Goal: Information Seeking & Learning: Understand process/instructions

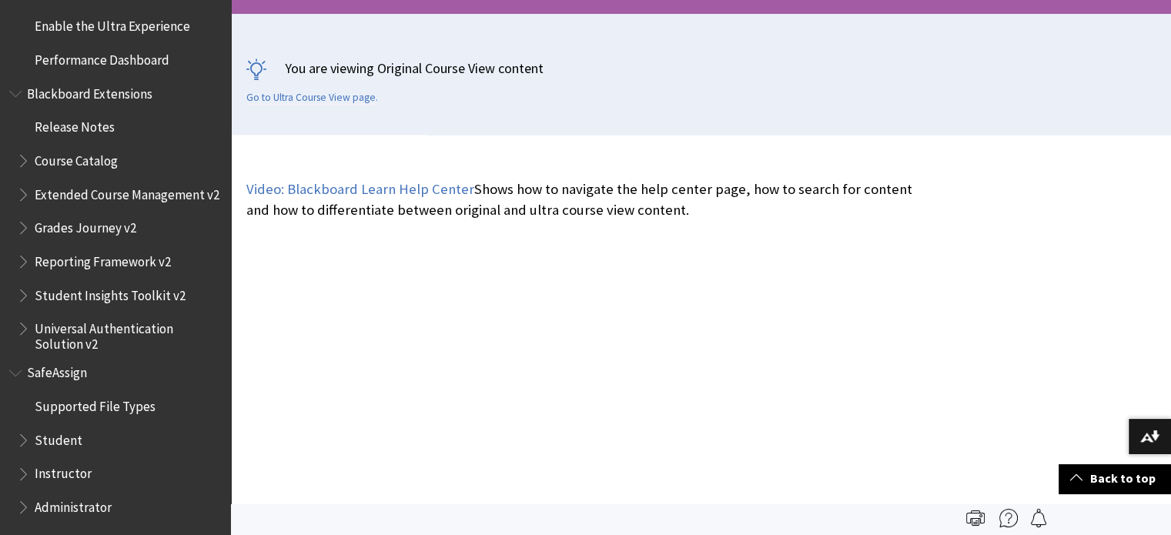
scroll to position [2425, 0]
click at [63, 371] on span "SafeAssign" at bounding box center [57, 368] width 60 height 21
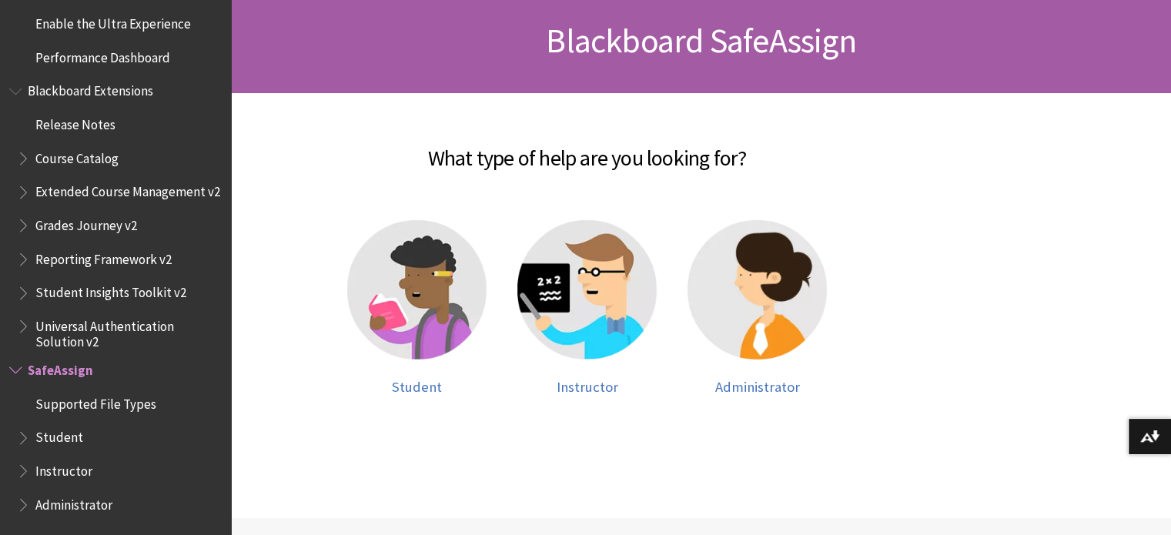
scroll to position [231, 0]
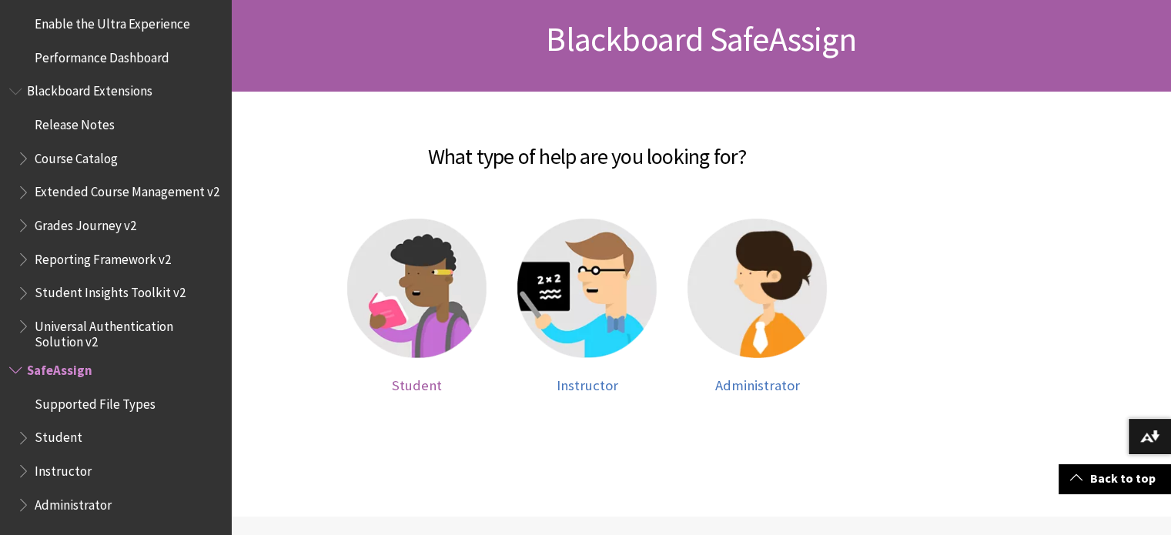
click at [421, 387] on span "Student" at bounding box center [417, 386] width 50 height 18
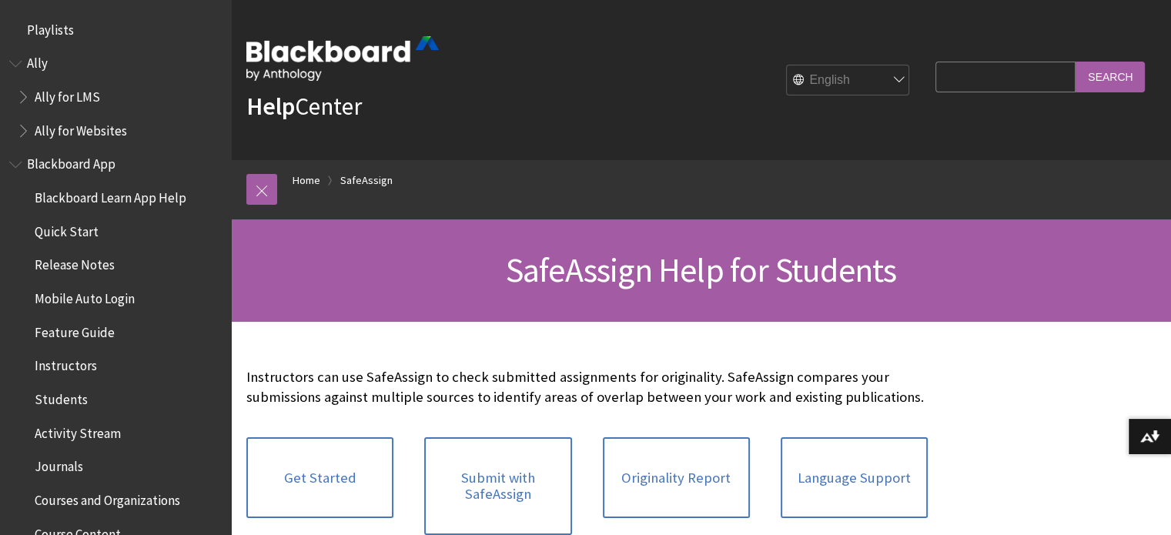
scroll to position [1808, 0]
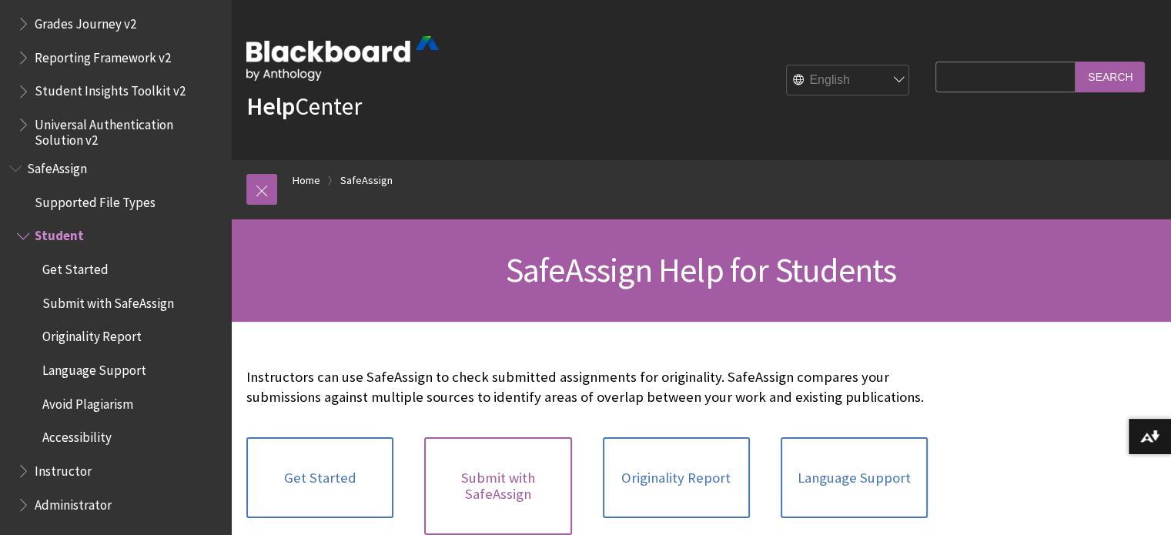
click at [488, 480] on link "Submit with SafeAssign" at bounding box center [497, 486] width 147 height 98
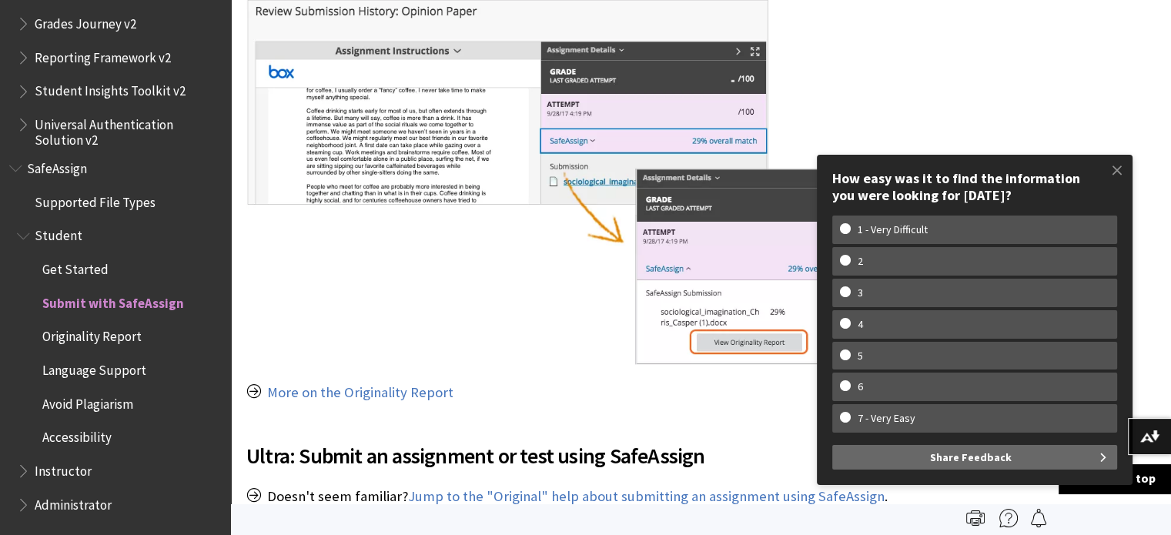
scroll to position [1386, 0]
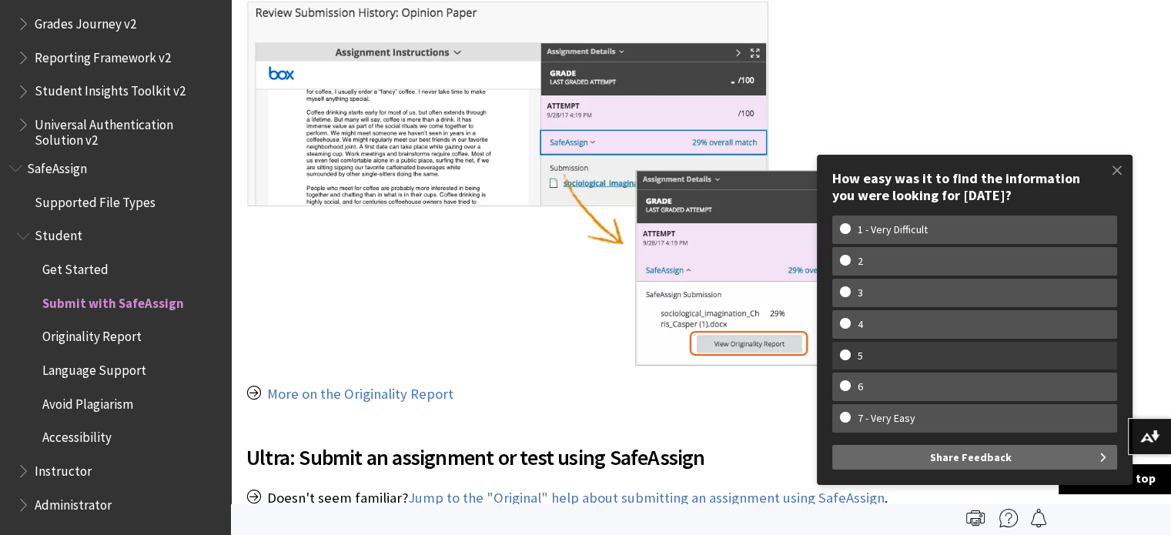
click at [851, 354] on w-span "5" at bounding box center [860, 356] width 41 height 13
click at [850, 354] on input "5" at bounding box center [845, 355] width 10 height 10
radio input "true"
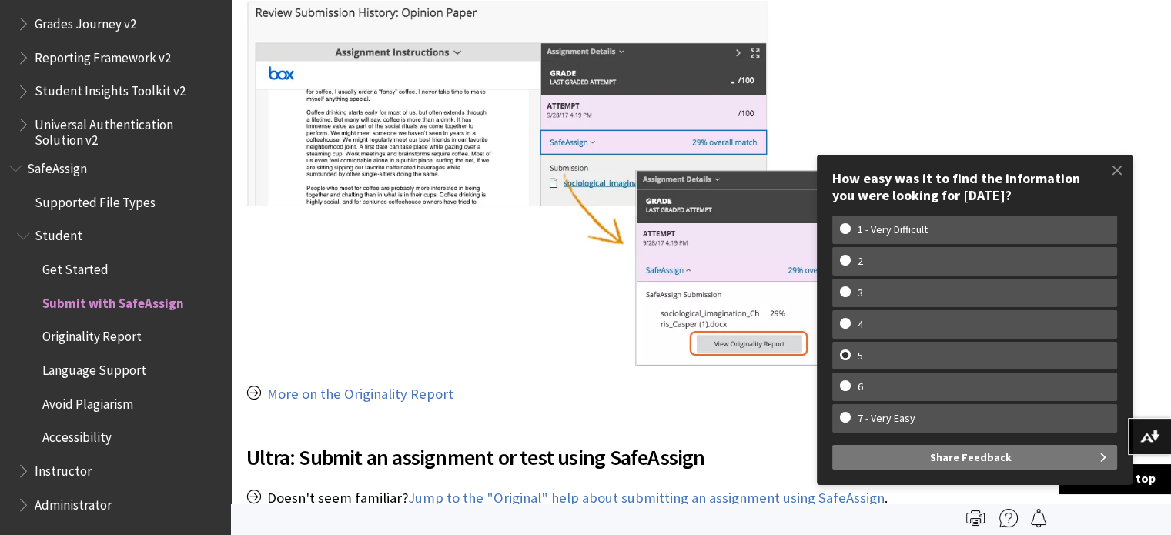
click at [960, 454] on span "Share Feedback" at bounding box center [971, 457] width 82 height 25
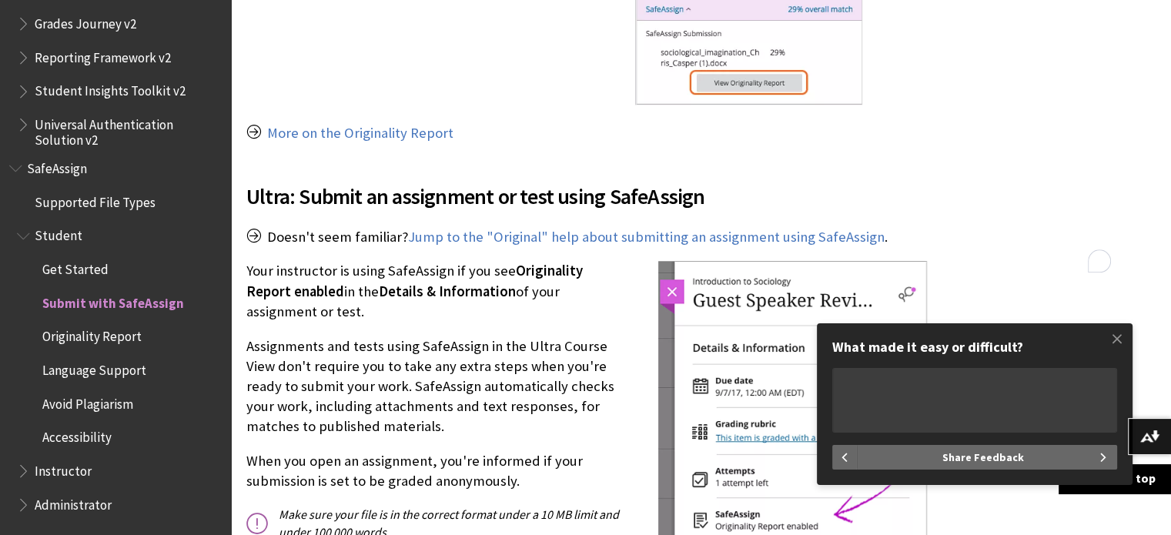
scroll to position [1694, 0]
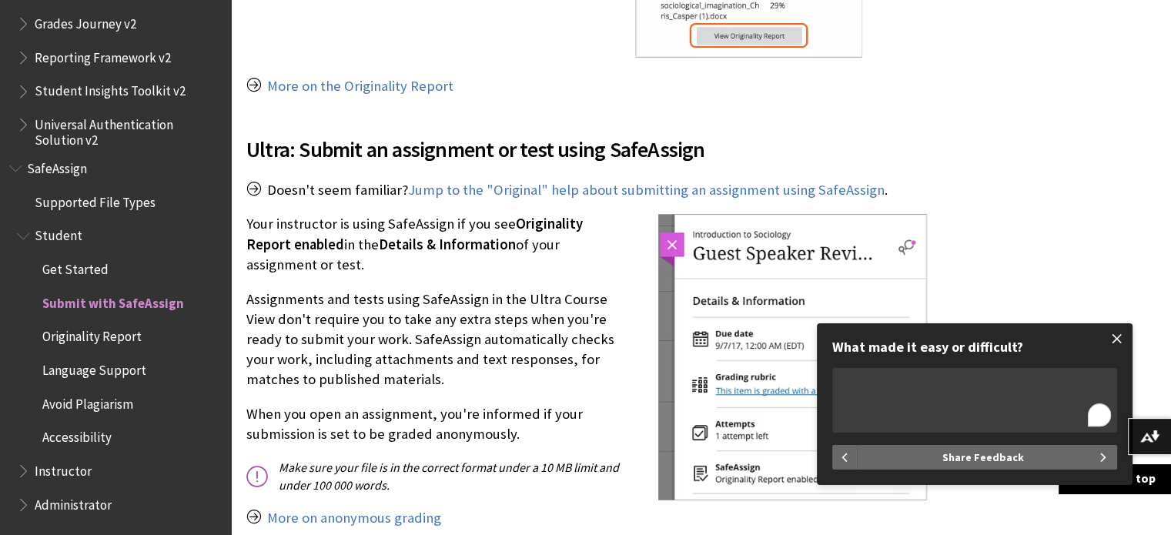
click at [1118, 339] on span at bounding box center [1117, 339] width 32 height 32
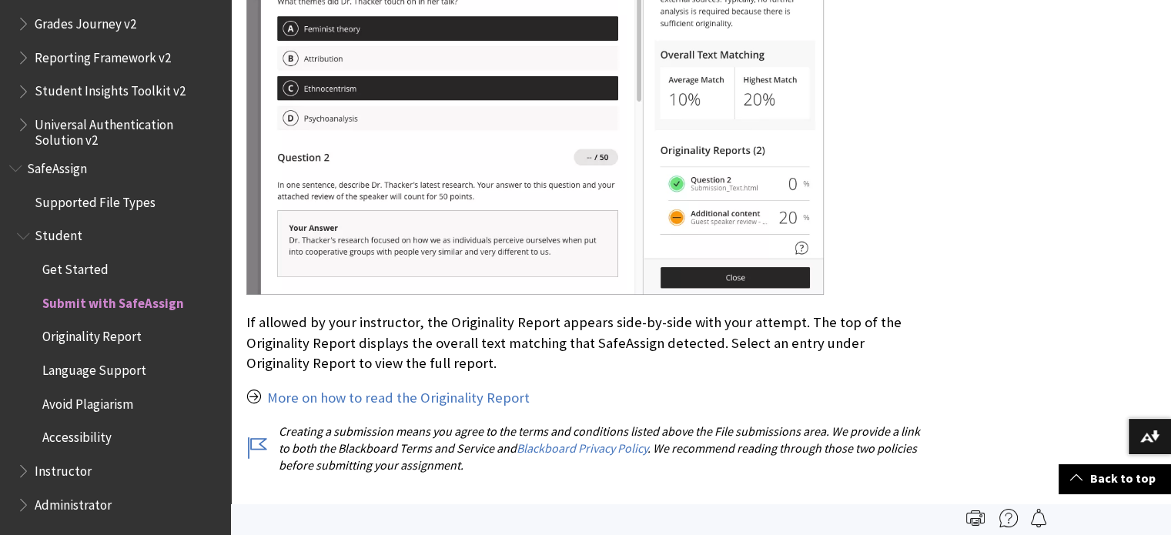
scroll to position [2641, 0]
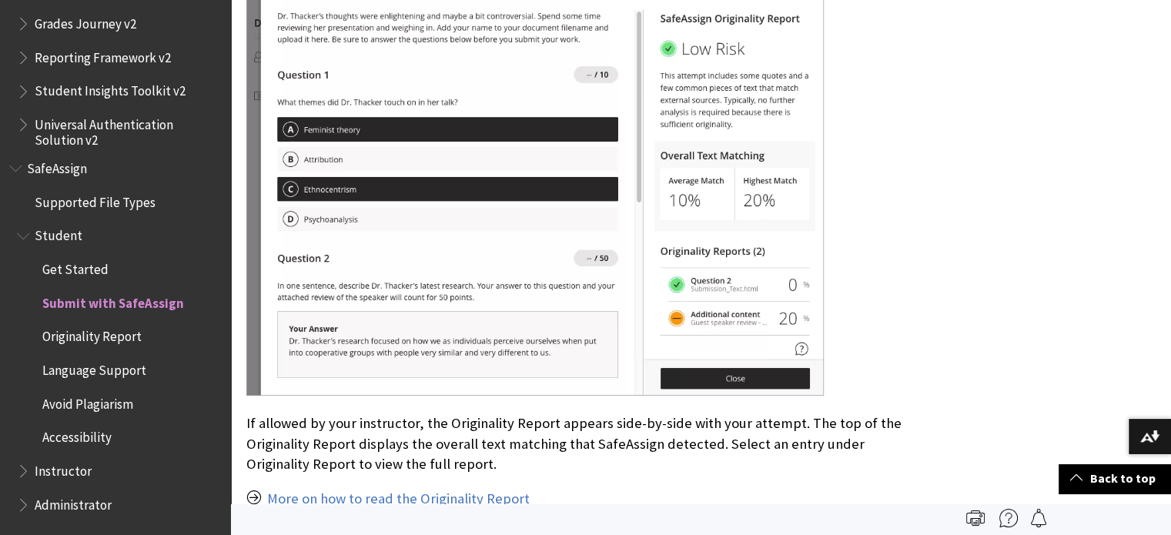
click at [108, 395] on span "Avoid Plagiarism" at bounding box center [87, 401] width 91 height 21
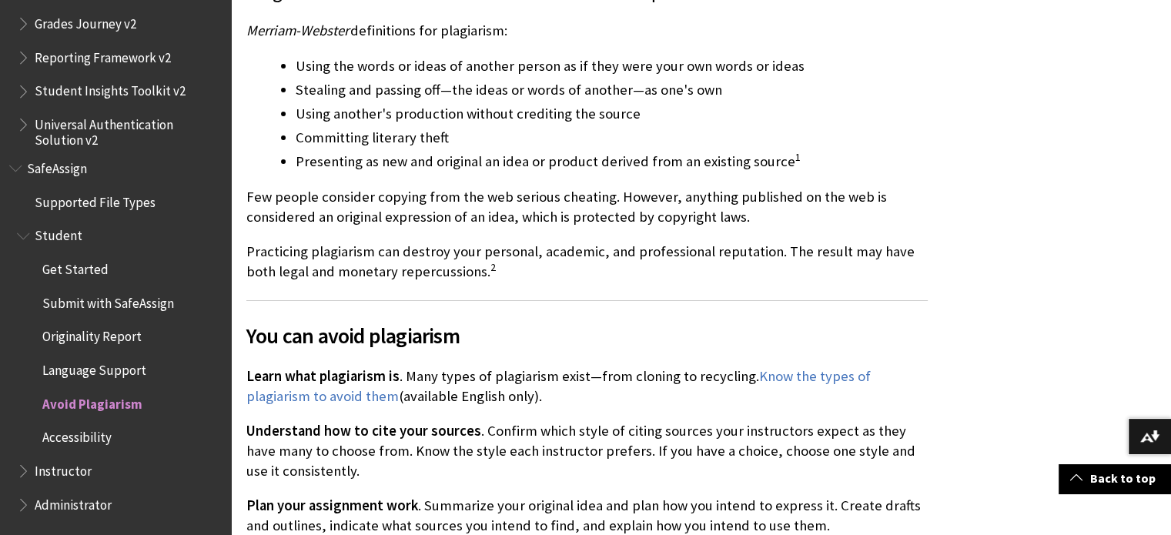
scroll to position [539, 0]
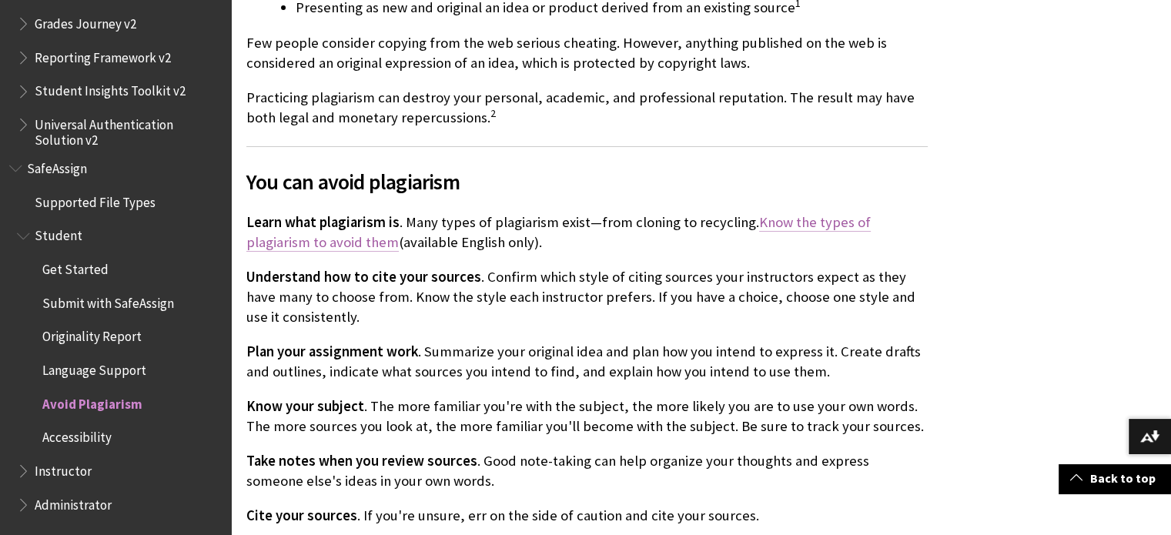
click at [863, 223] on link "Know the types of plagiarism to avoid them" at bounding box center [558, 232] width 625 height 39
